Goal: Check status: Check status

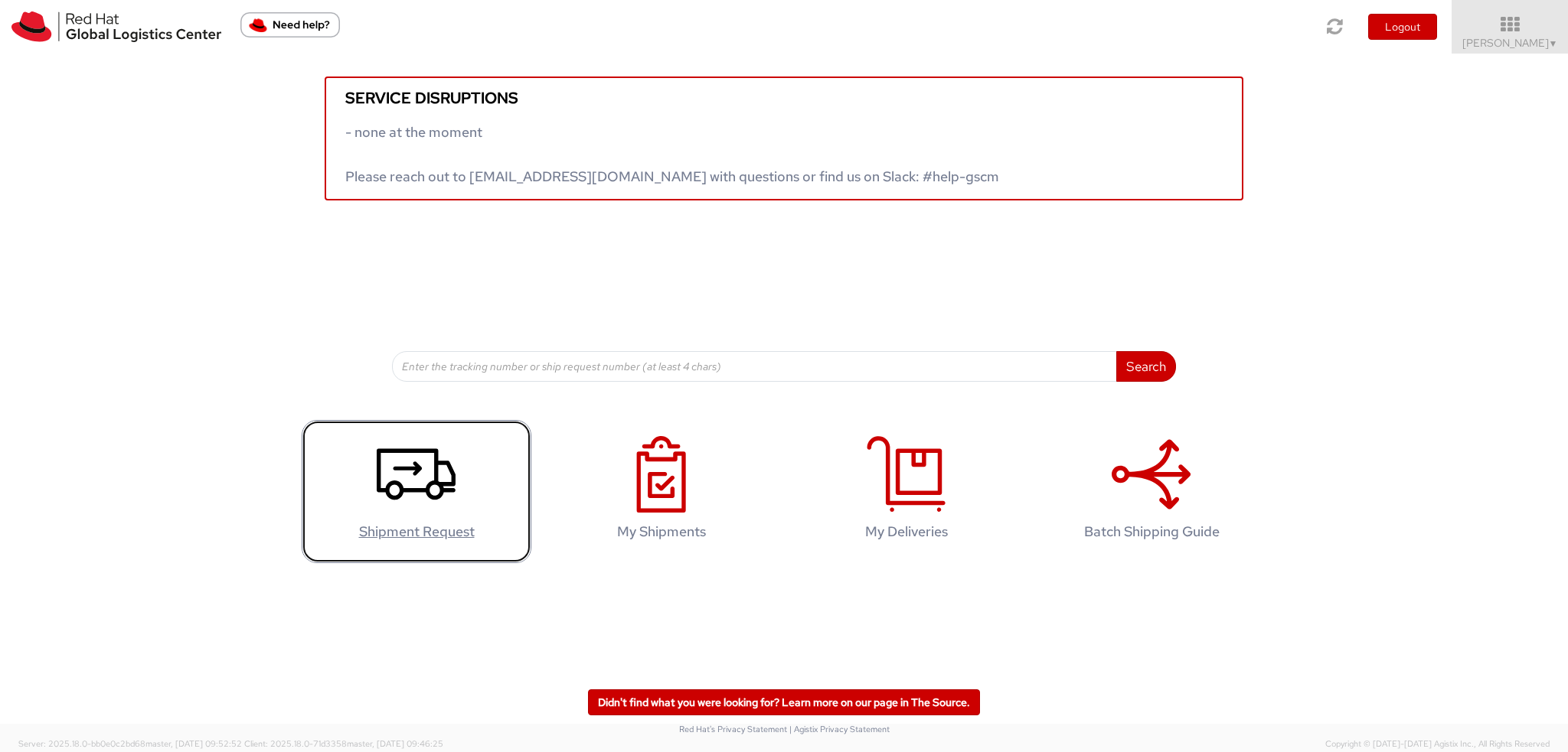
click at [441, 488] on use at bounding box center [416, 474] width 79 height 51
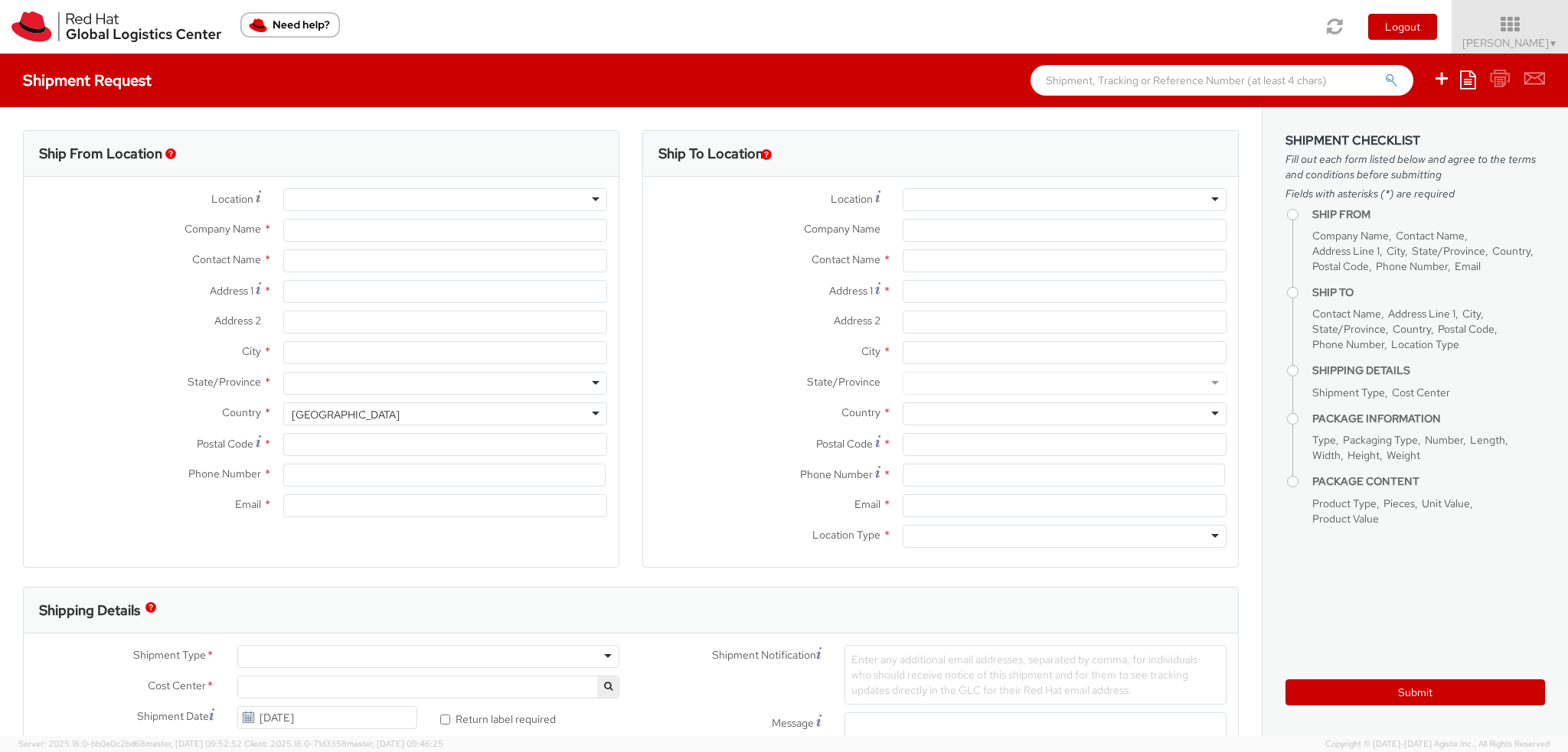
select select
select select "901"
click at [1517, 33] on icon at bounding box center [1509, 24] width 134 height 21
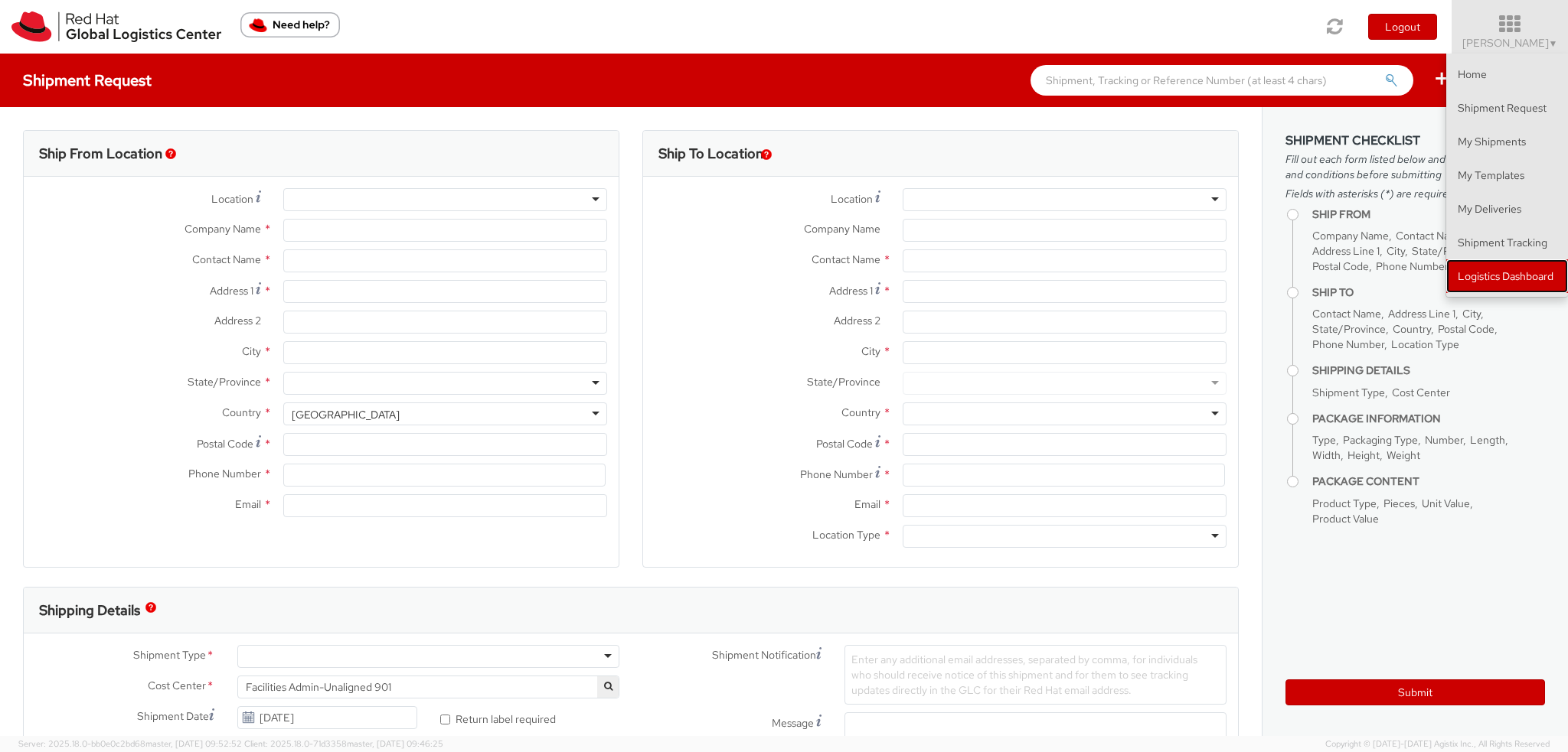
click at [1485, 278] on link "Logistics Dashboard" at bounding box center [1507, 277] width 122 height 34
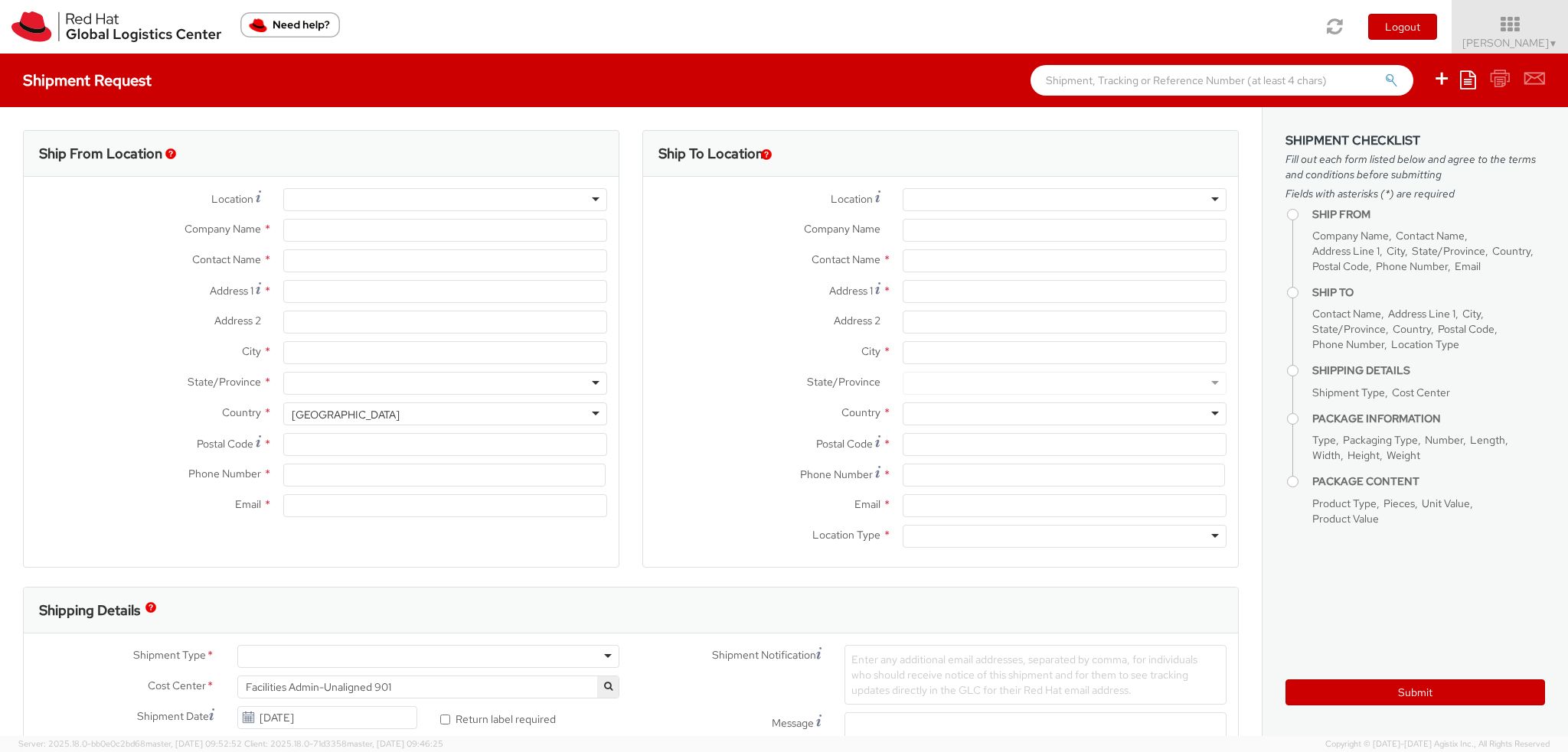
type input "Red Hat Czech s.r.o."
type input "[PERSON_NAME]"
type input "Purkynova 665/115"
type input "[GEOGRAPHIC_DATA]"
type input "621 00"
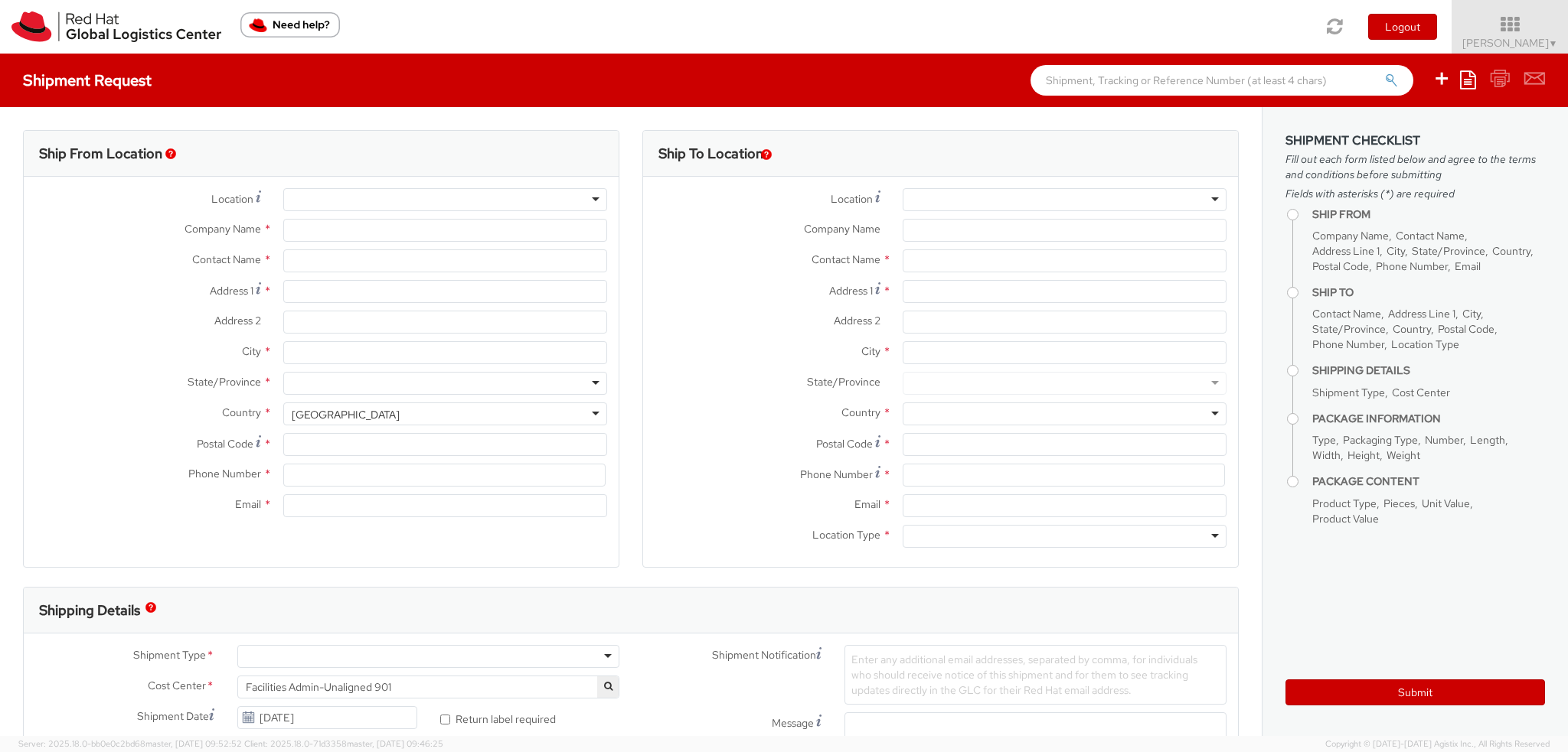
type input "420 532 294 555"
type input "[EMAIL_ADDRESS][DOMAIN_NAME]"
select select "CM"
select select "KGS"
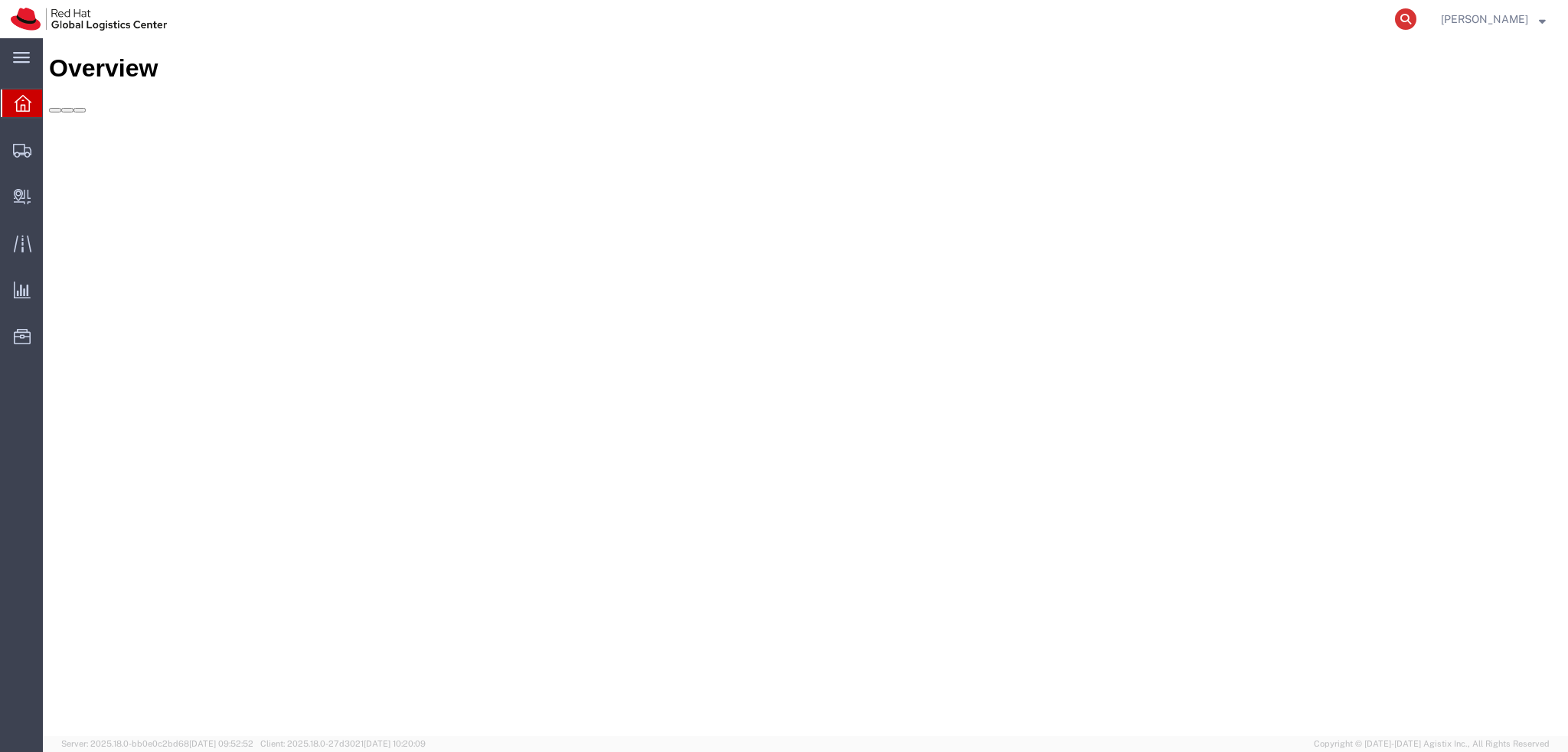
click at [1416, 18] on icon at bounding box center [1405, 19] width 21 height 21
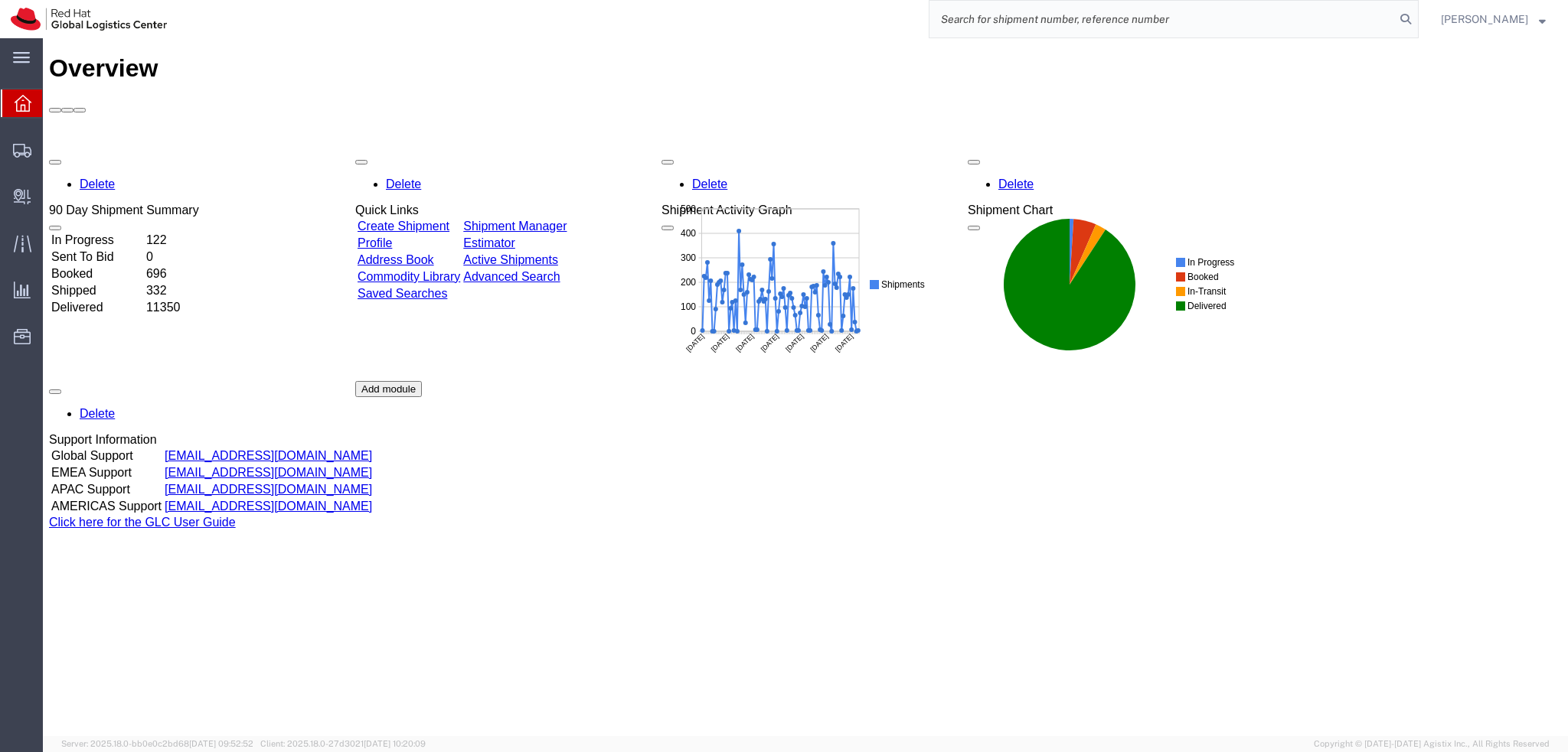
click at [1307, 18] on input "search" at bounding box center [1162, 19] width 465 height 37
paste input "56607245"
type input "56607245"
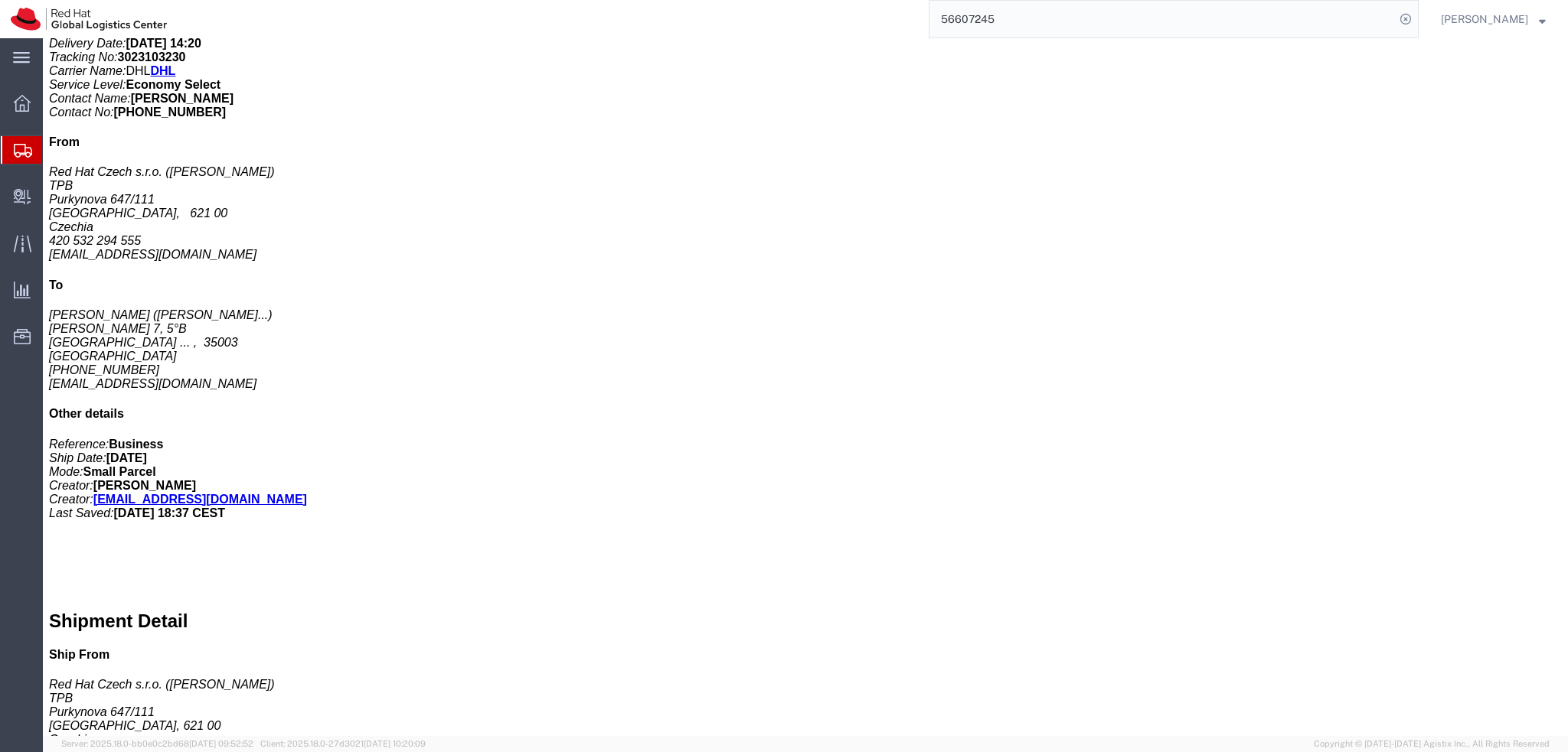
scroll to position [481, 0]
